Goal: Task Accomplishment & Management: Use online tool/utility

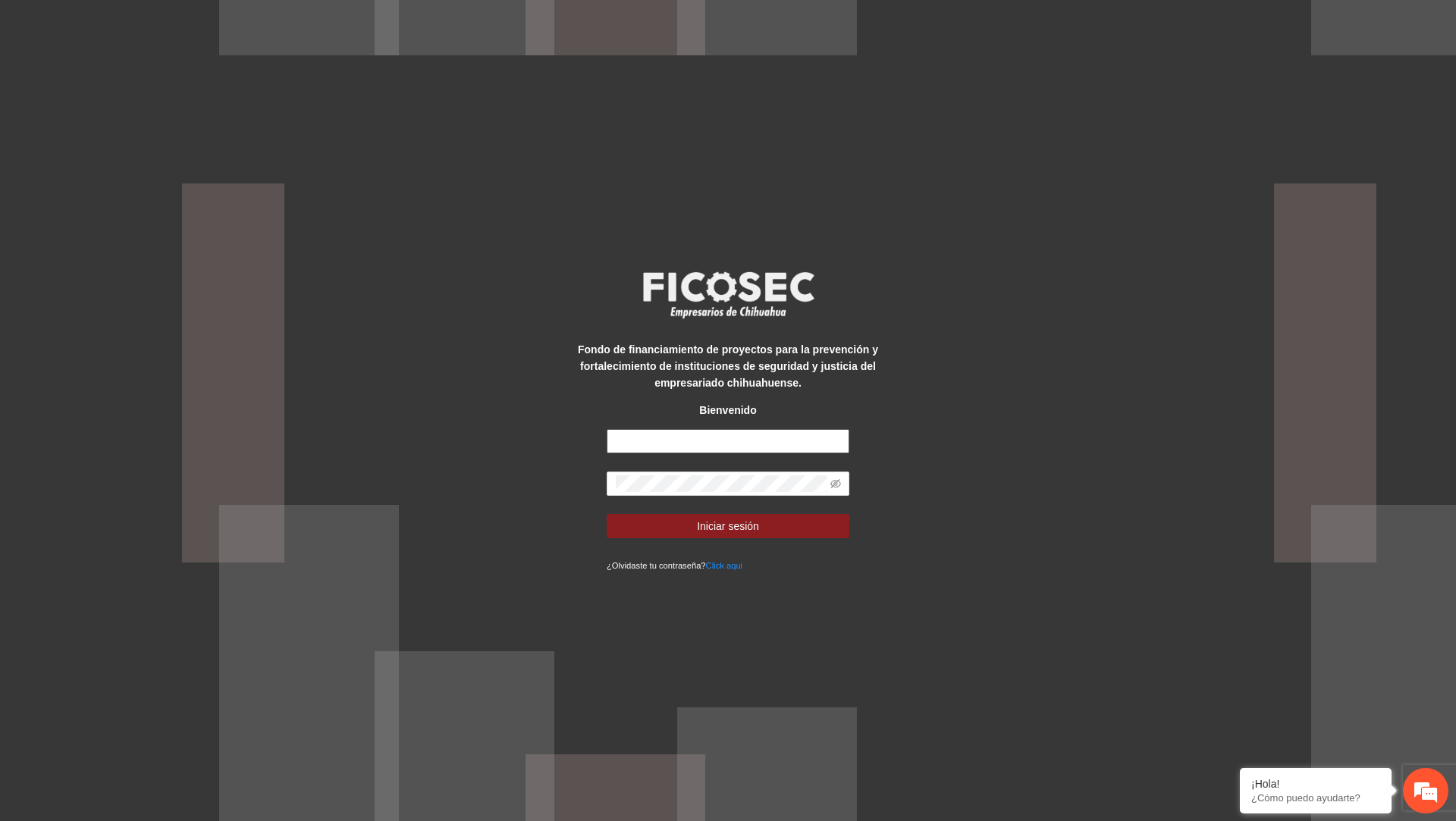
click at [759, 432] on input "text" at bounding box center [728, 441] width 242 height 24
paste input "**********"
type input "**********"
click at [838, 485] on icon "eye-invisible" at bounding box center [836, 484] width 11 height 9
click at [785, 528] on button "Iniciar sesión" at bounding box center [728, 526] width 242 height 24
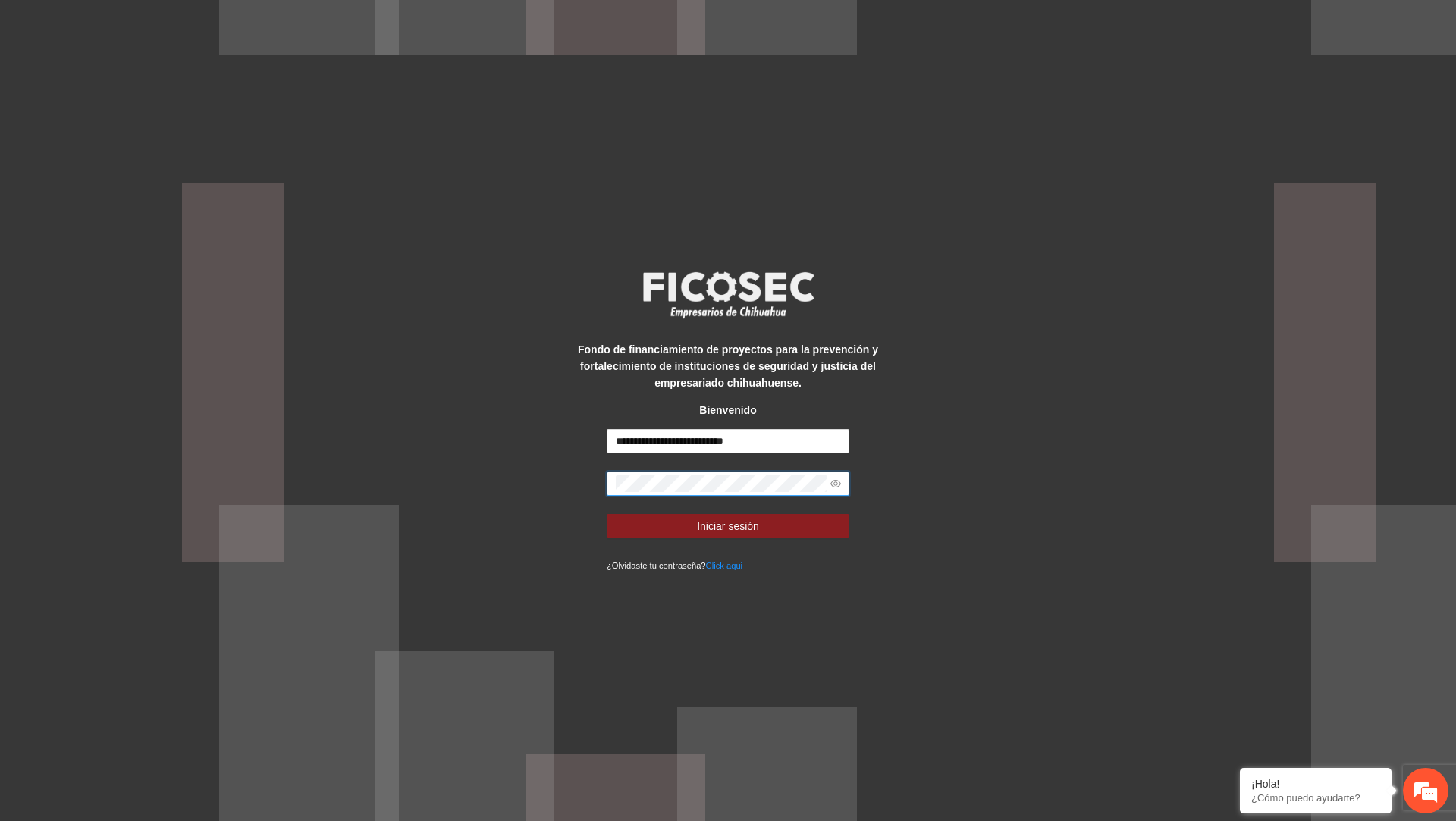
click at [607, 514] on button "Iniciar sesión" at bounding box center [728, 526] width 242 height 24
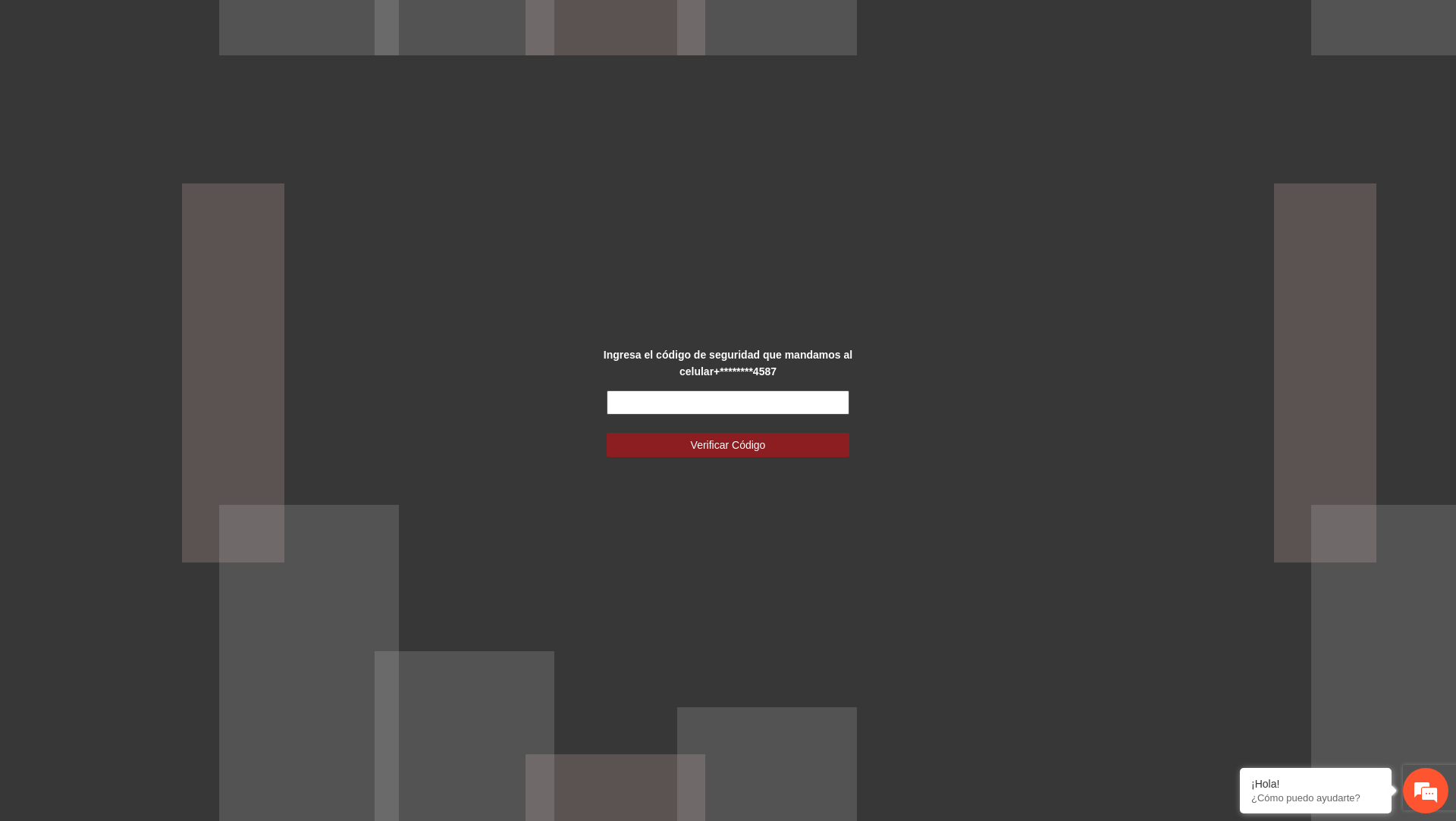
click at [625, 402] on input "text" at bounding box center [728, 402] width 242 height 24
type input "******"
click at [607, 432] on button "Verificar Código" at bounding box center [728, 444] width 242 height 24
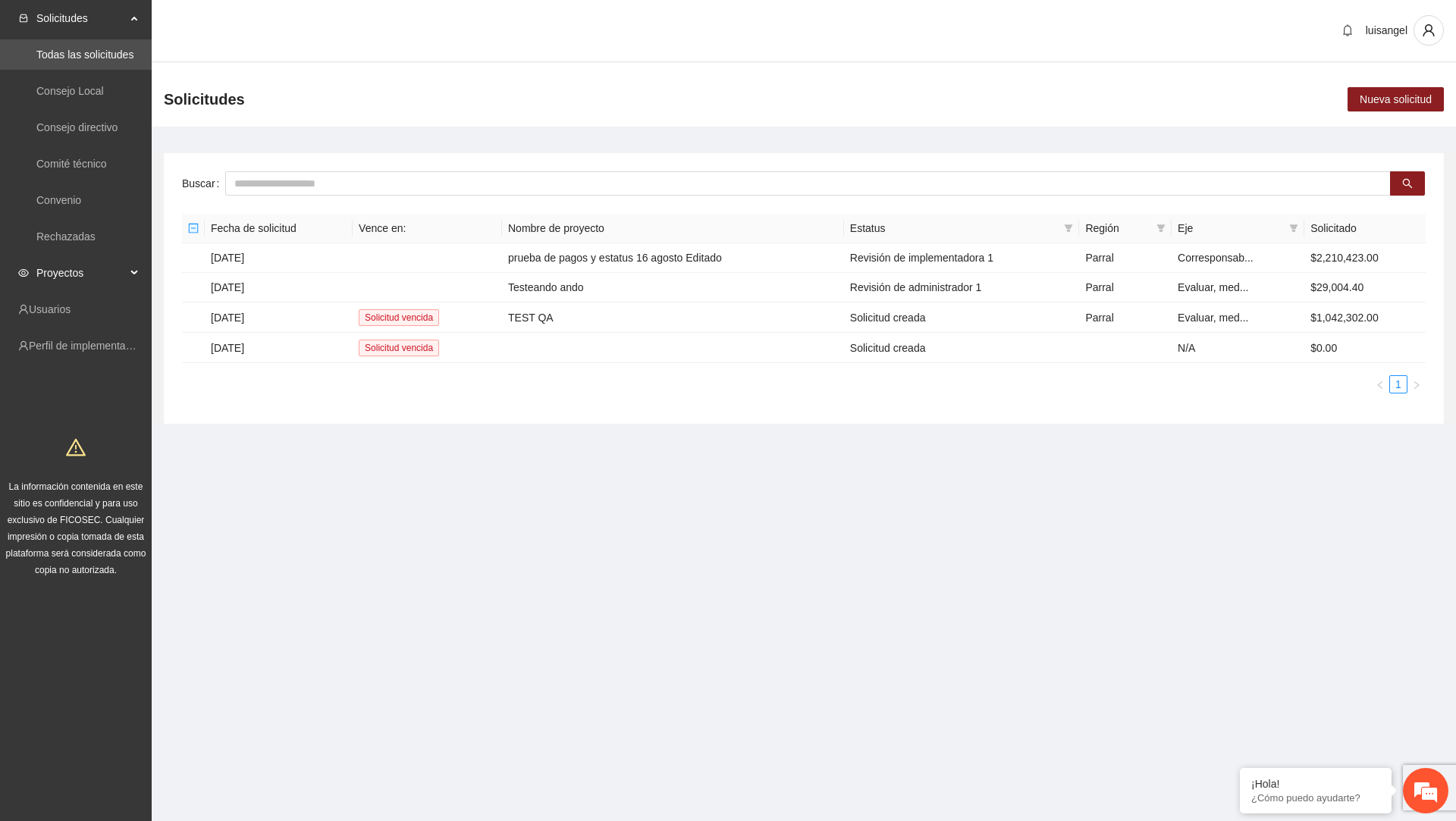
click at [125, 271] on span "Proyectos" at bounding box center [82, 273] width 90 height 31
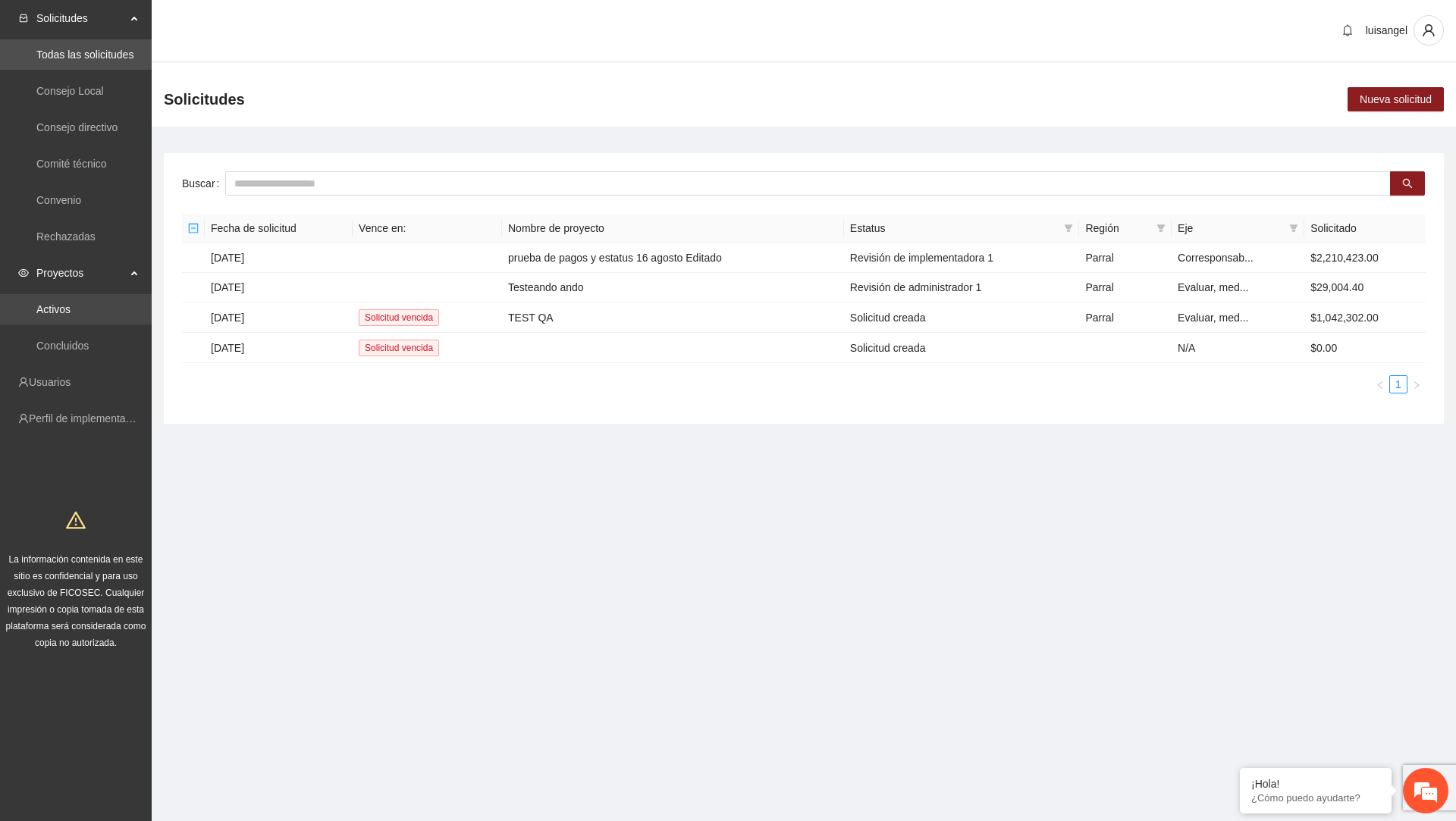
click at [71, 303] on link "Activos" at bounding box center [54, 310] width 34 height 13
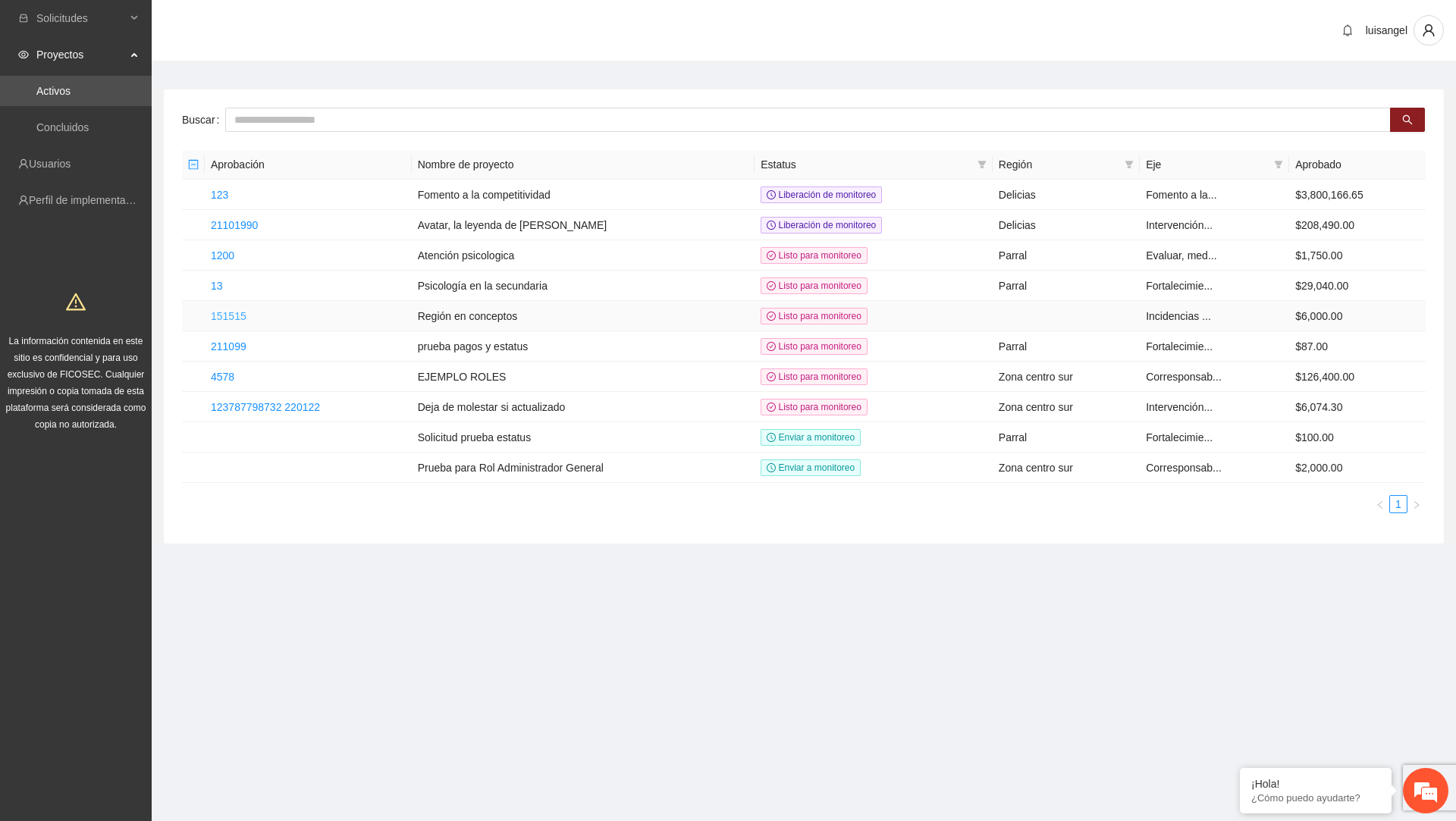
click at [218, 310] on link "151515" at bounding box center [229, 317] width 36 height 13
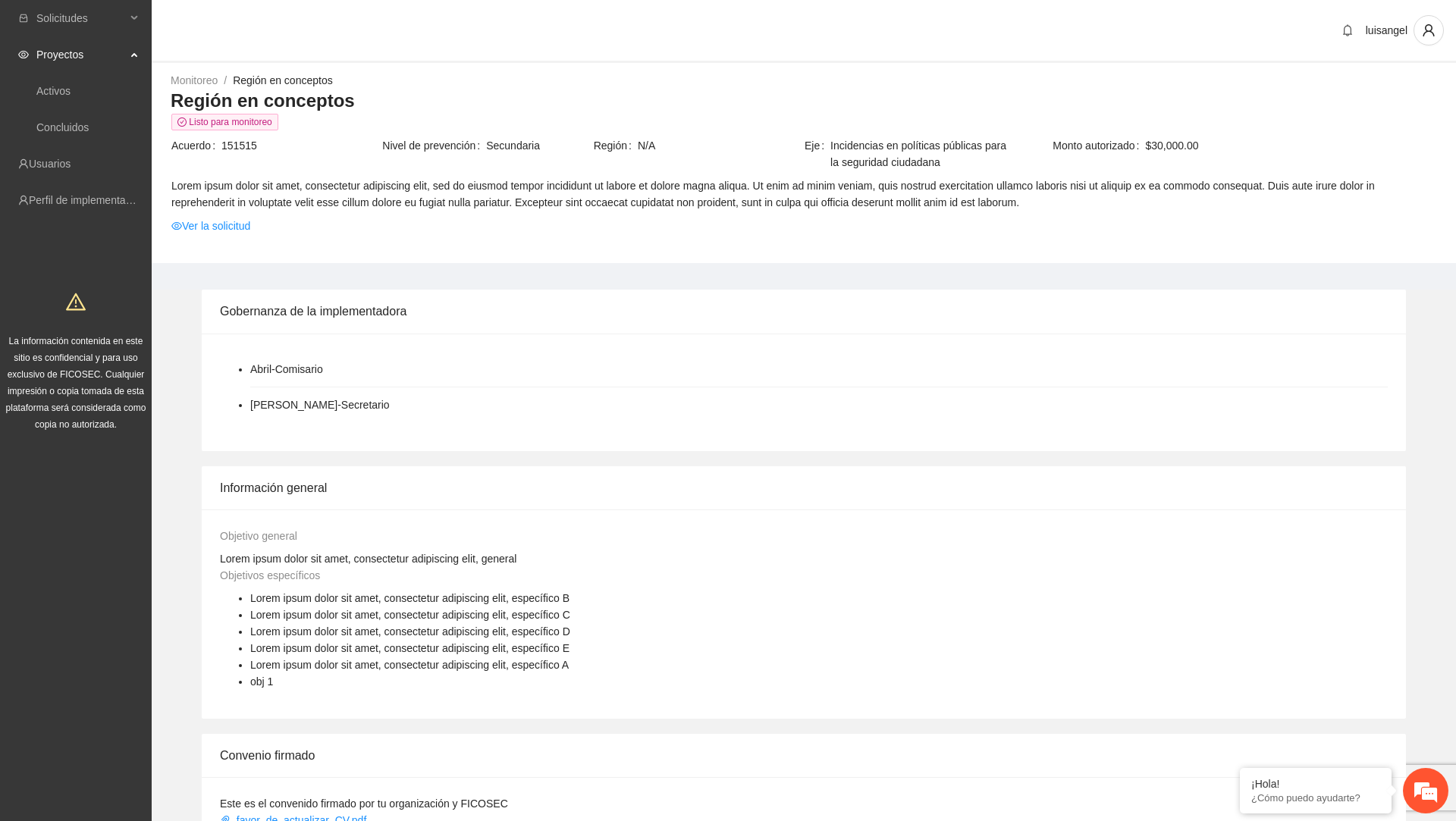
scroll to position [855, 0]
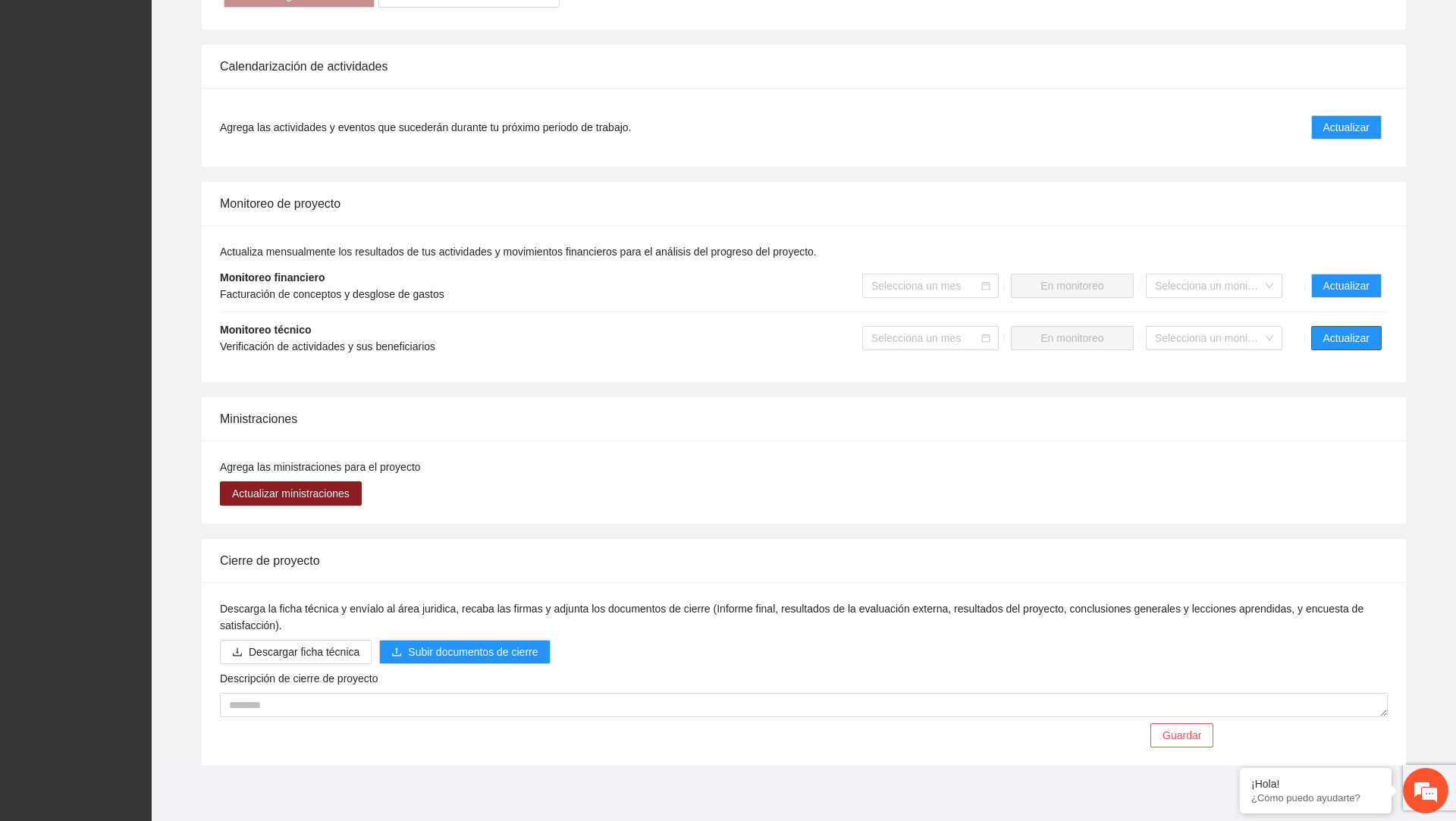
click at [1349, 335] on span "Actualizar" at bounding box center [1346, 338] width 47 height 17
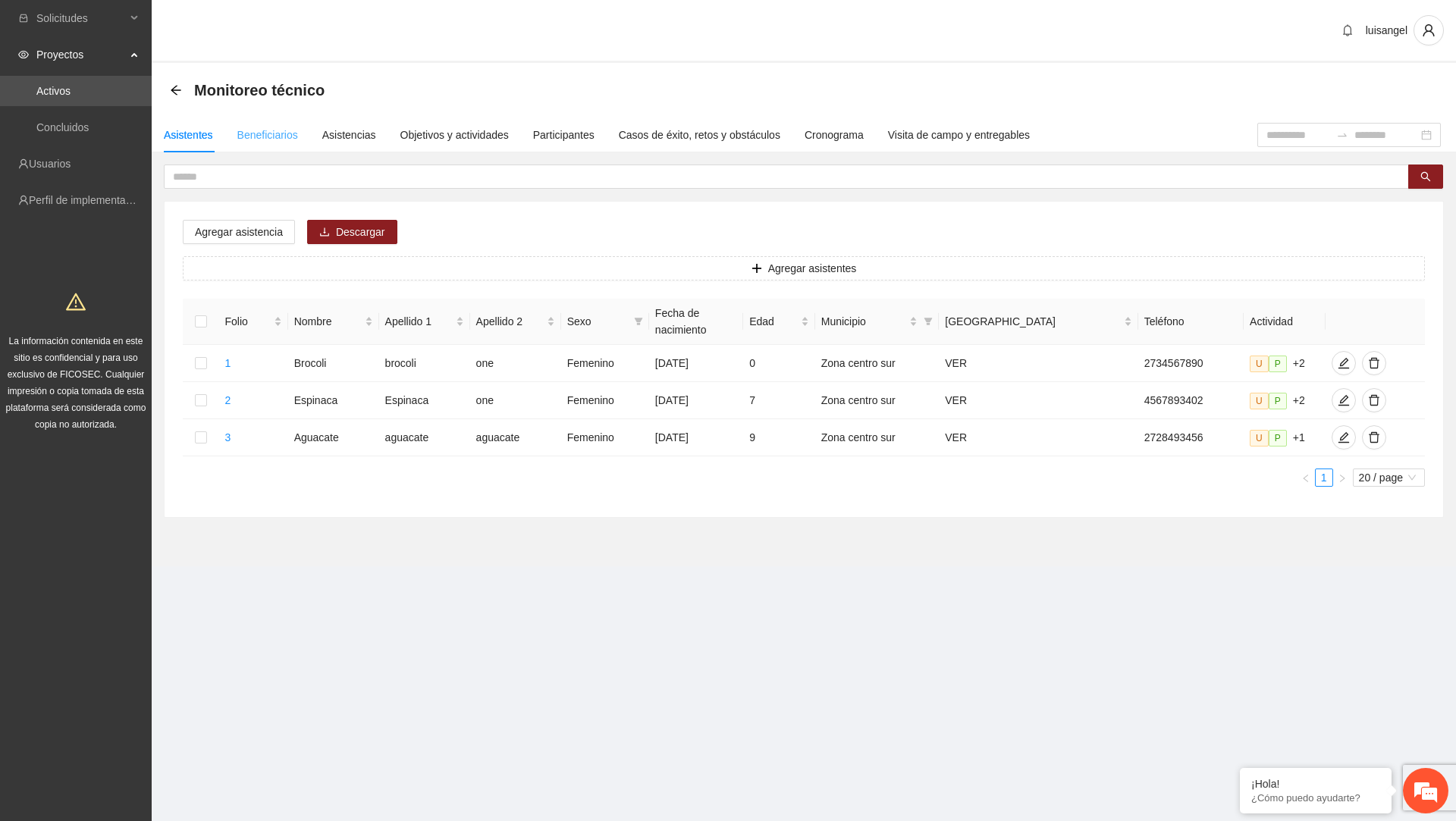
click at [286, 145] on div "Beneficiarios" at bounding box center [268, 135] width 61 height 35
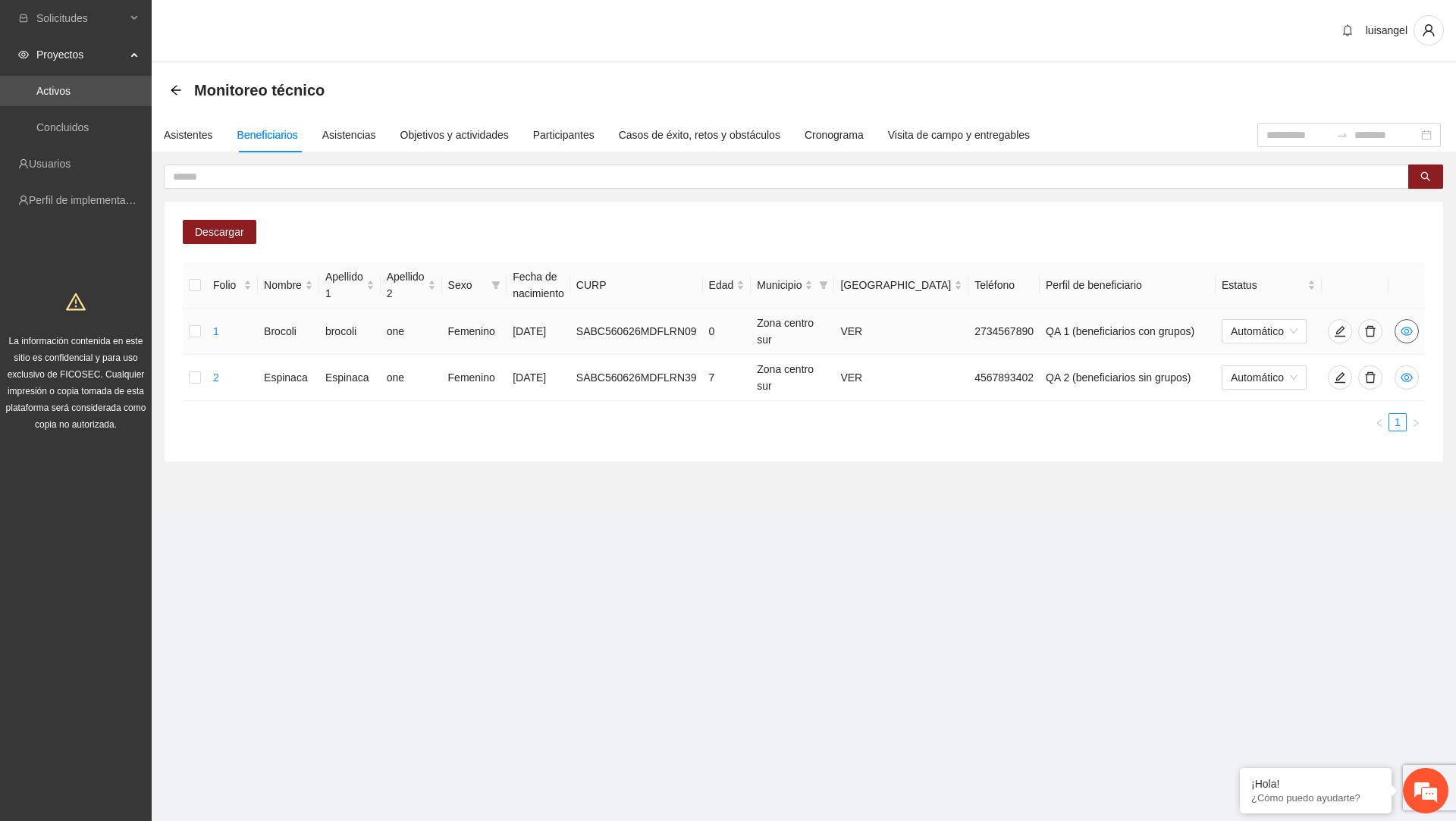
click at [1402, 321] on button "button" at bounding box center [1407, 331] width 24 height 24
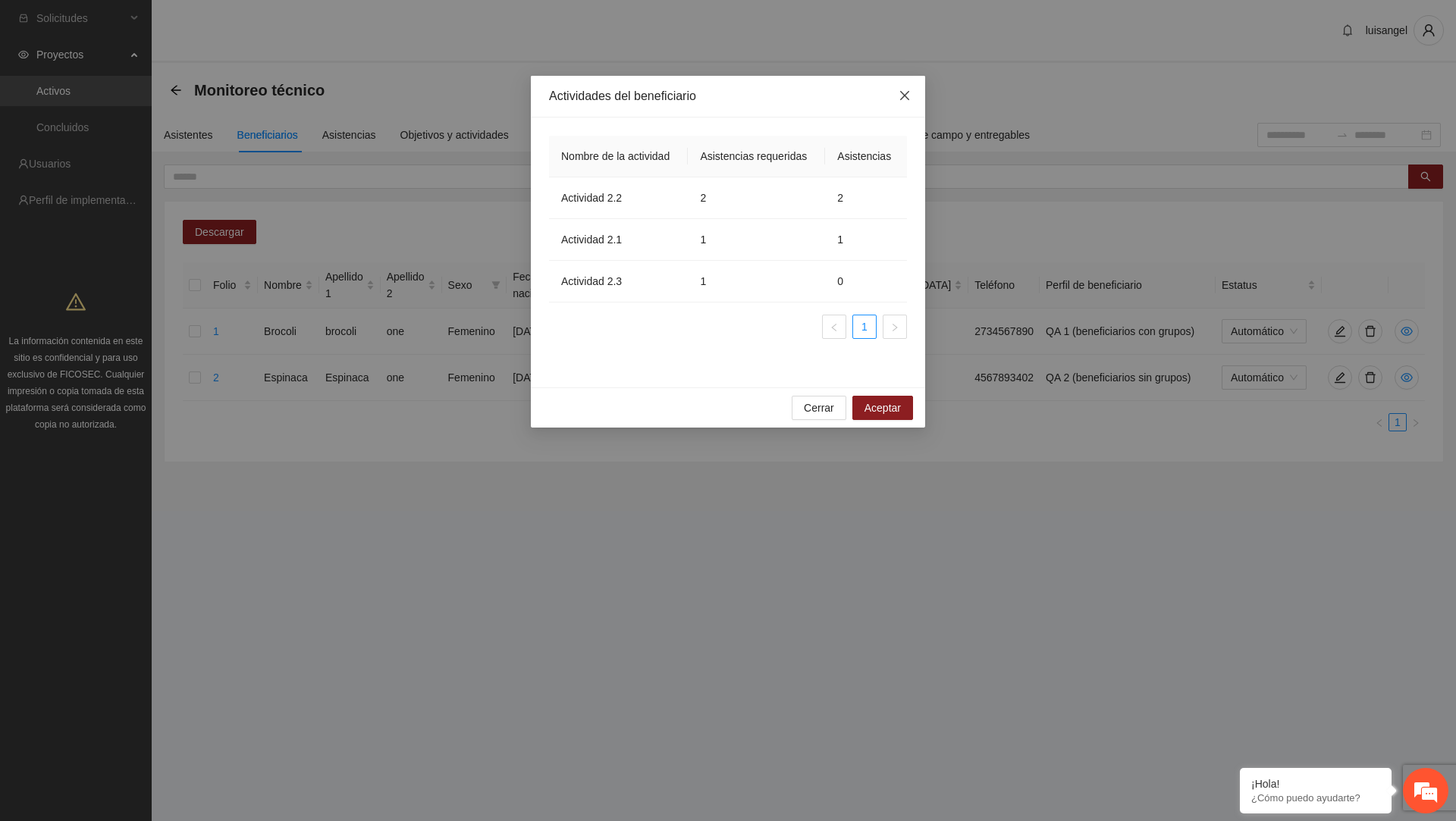
click at [904, 98] on icon "close" at bounding box center [905, 96] width 13 height 13
